Goal: Communication & Community: Participate in discussion

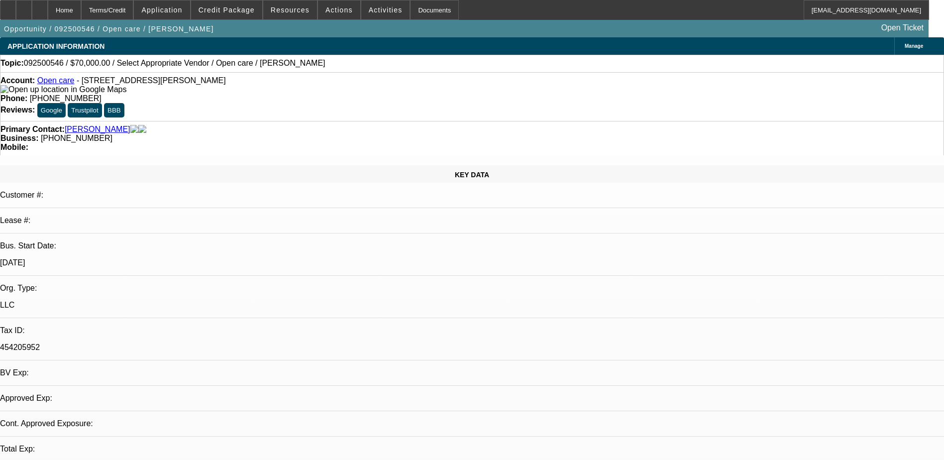
select select "0"
select select "2"
select select "0.1"
select select "1"
select select "2"
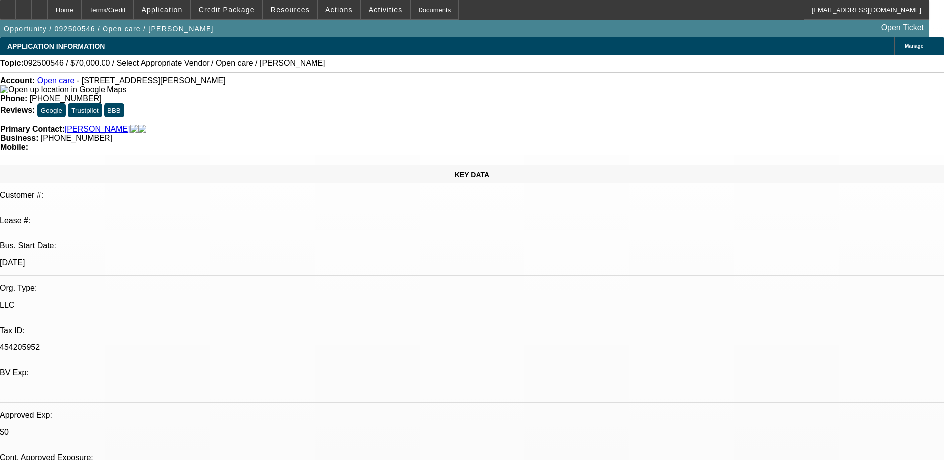
select select "4"
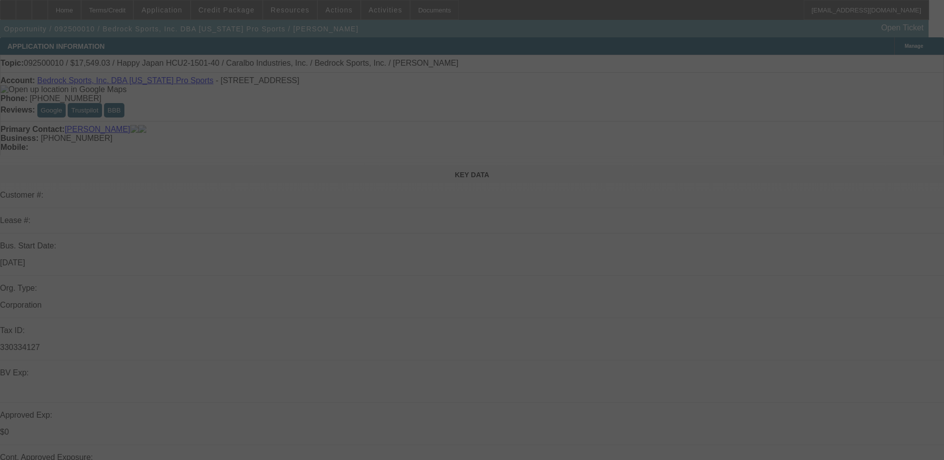
select select "0"
select select "2"
select select "0.1"
select select "0"
select select "2"
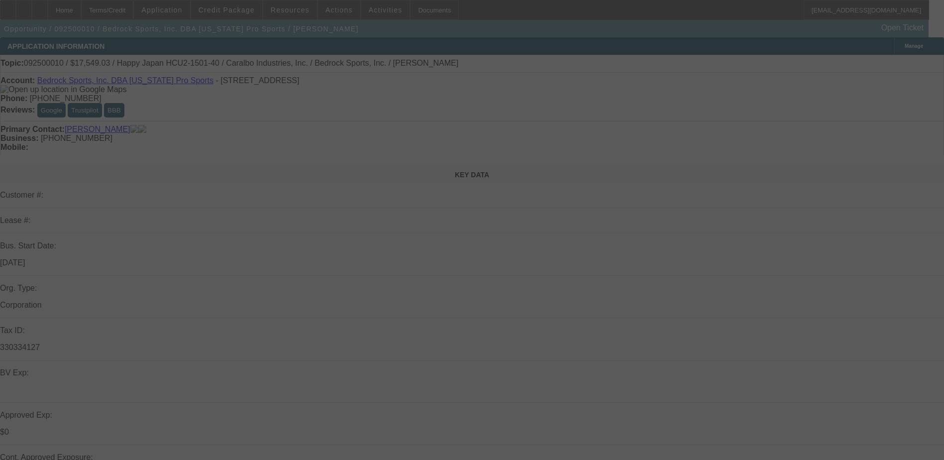
select select "0.1"
select select "0"
select select "2"
select select "0.1"
select select "0"
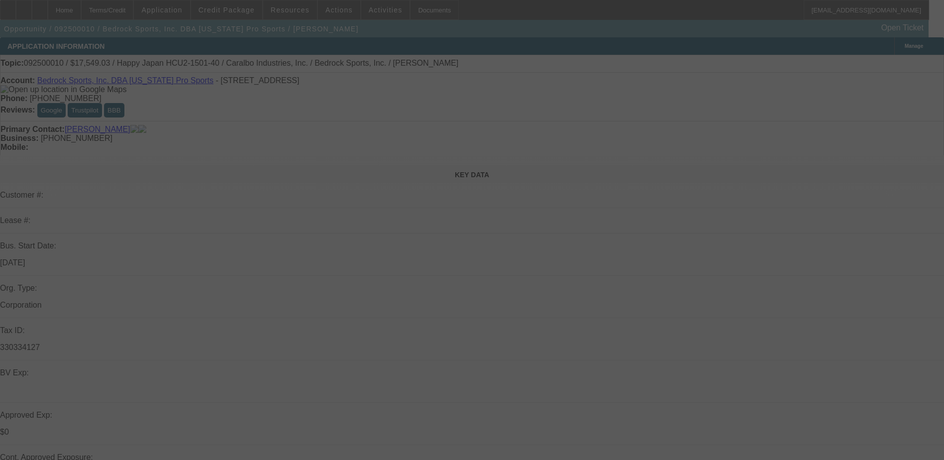
select select "2"
select select "0.1"
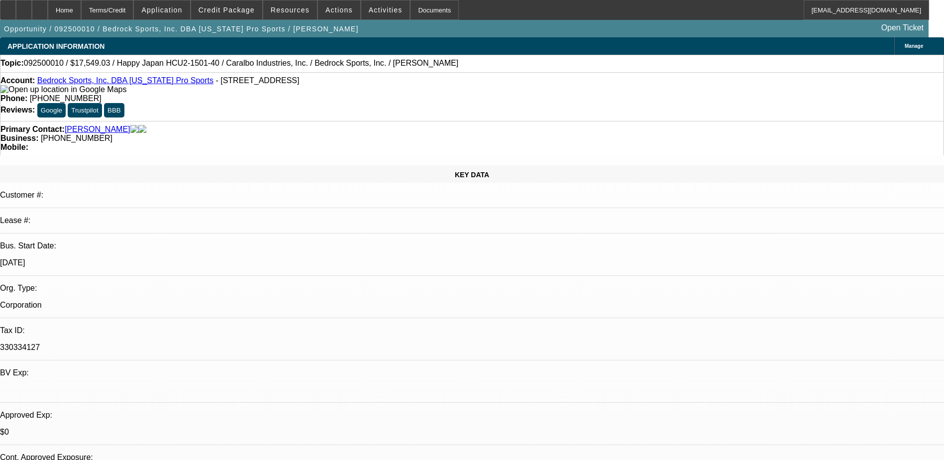
select select "1"
select select "2"
select select "4"
select select "1"
select select "2"
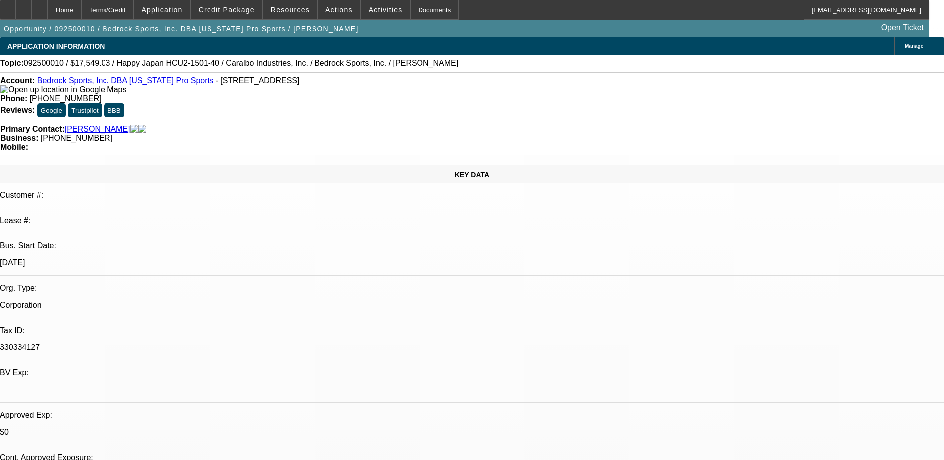
select select "4"
select select "1"
select select "2"
select select "4"
select select "1"
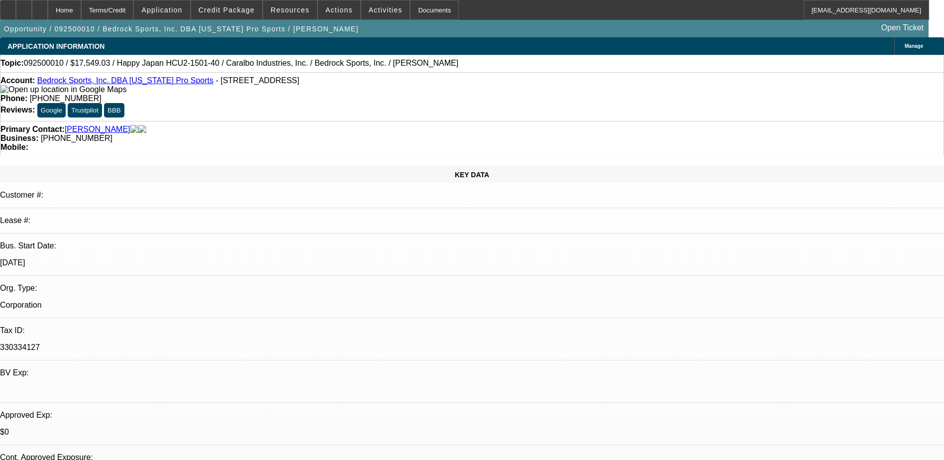
select select "2"
select select "4"
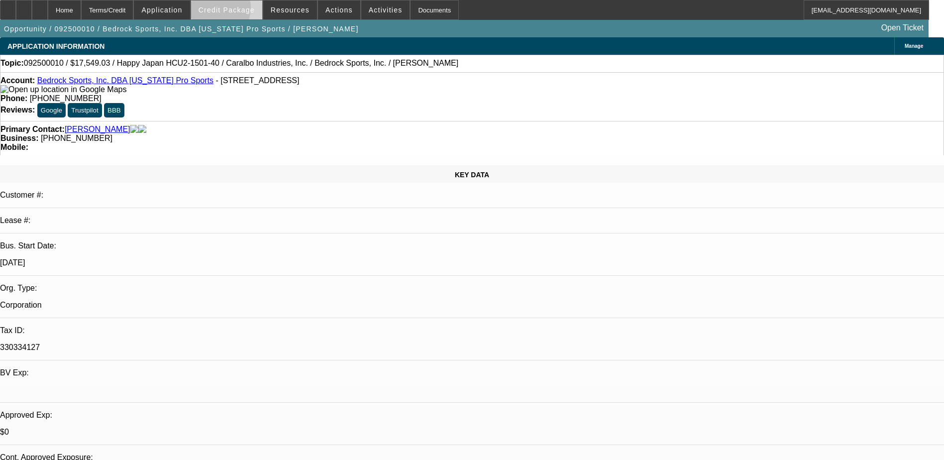
click at [225, 10] on span "Credit Package" at bounding box center [227, 10] width 56 height 8
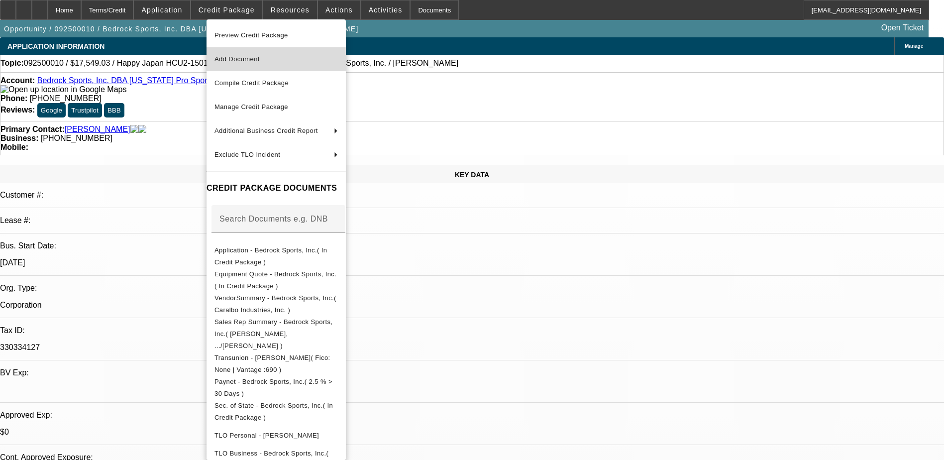
click at [283, 60] on span "Add Document" at bounding box center [275, 59] width 123 height 12
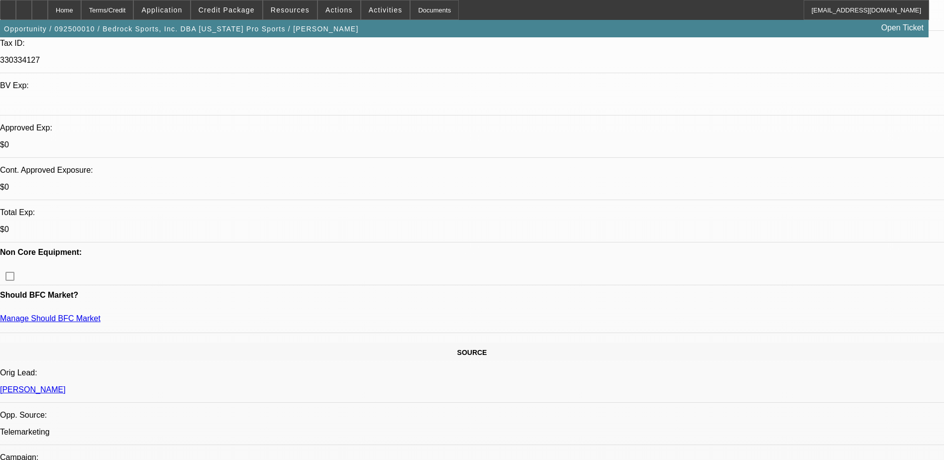
scroll to position [299, 0]
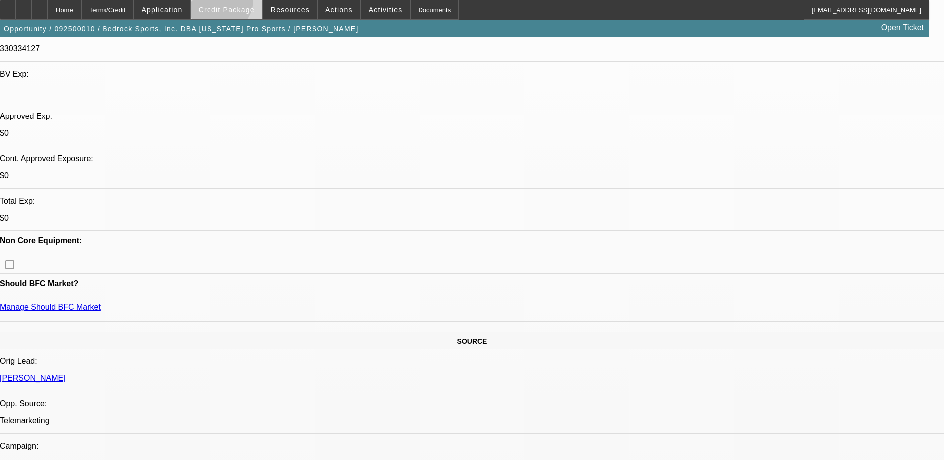
click at [234, 2] on span at bounding box center [226, 10] width 71 height 24
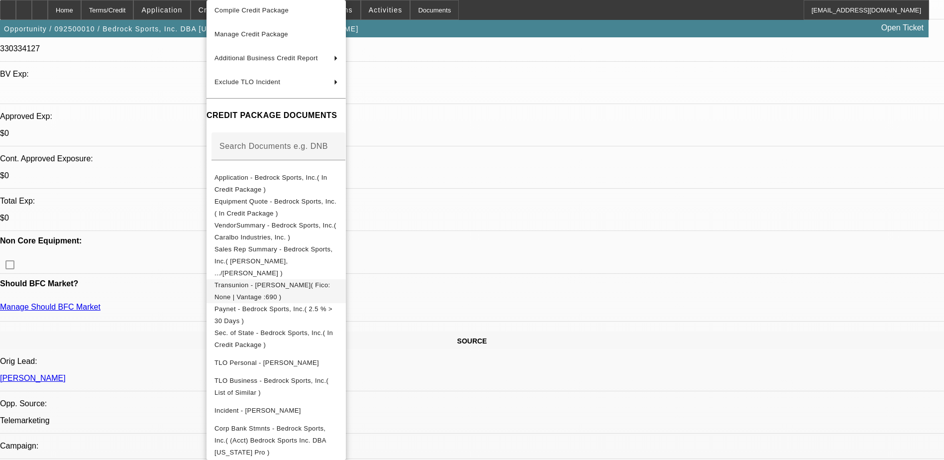
scroll to position [110, 0]
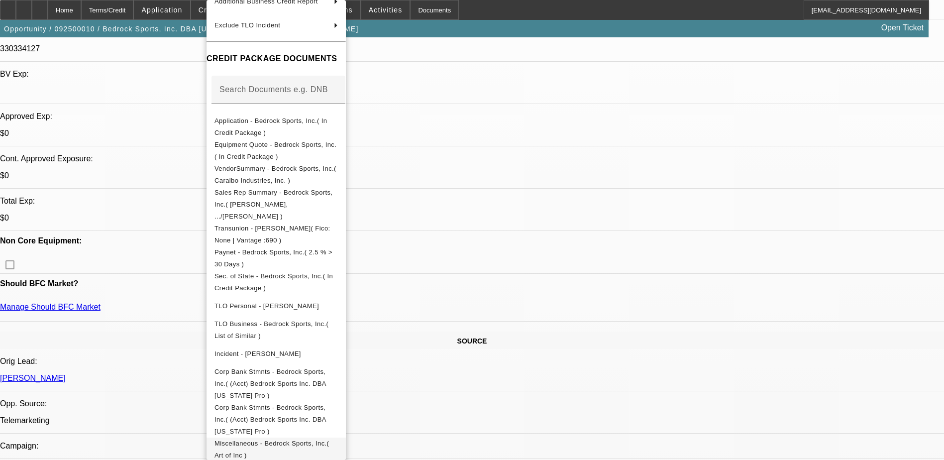
click at [329, 439] on span "Miscellaneous - Bedrock Sports, Inc.( Art of Inc )" at bounding box center [271, 448] width 114 height 19
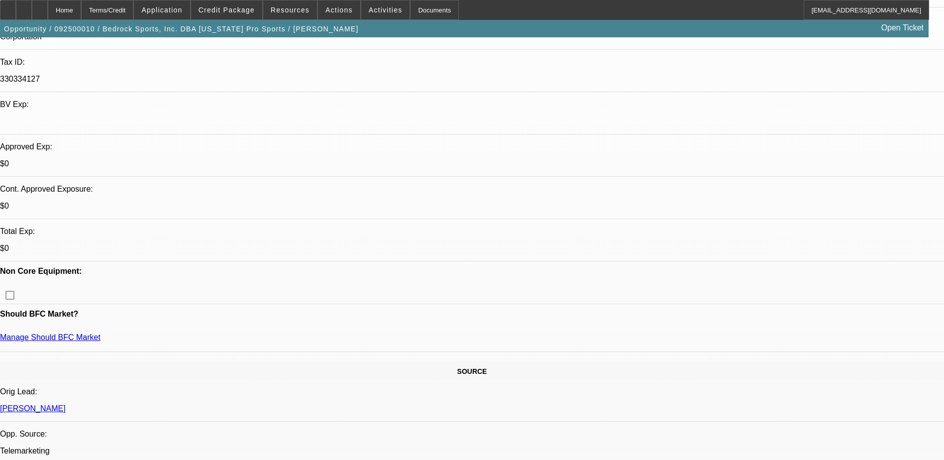
scroll to position [199, 0]
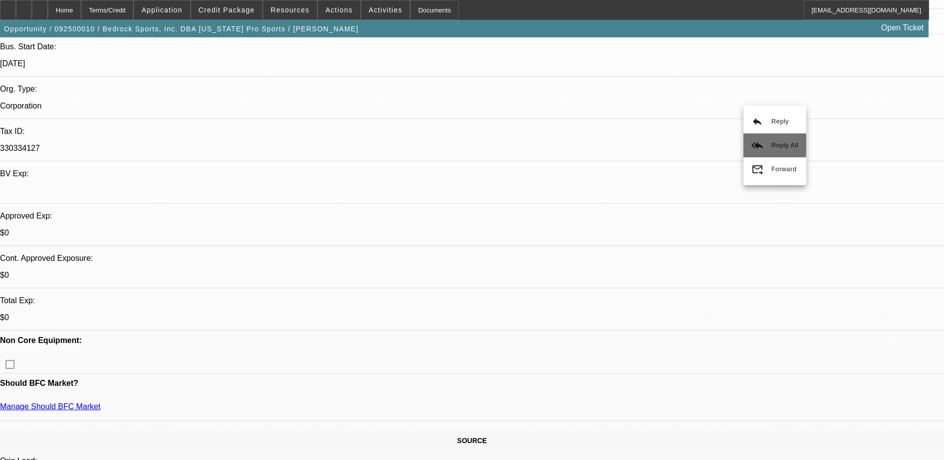
click at [763, 135] on button "reply_all Reply All" at bounding box center [774, 145] width 63 height 24
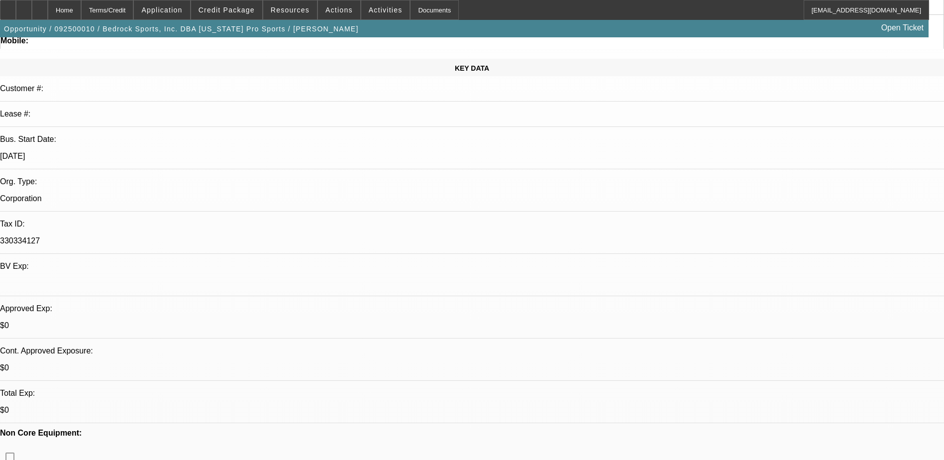
scroll to position [0, 0]
